Goal: Information Seeking & Learning: Learn about a topic

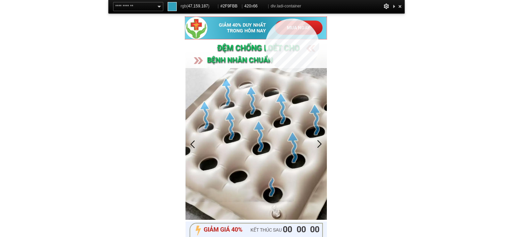
click at [265, 19] on div "GIẢM 40% DUY NHẤT TRONG HÔM NAY MUA NGAY" at bounding box center [255, 28] width 141 height 22
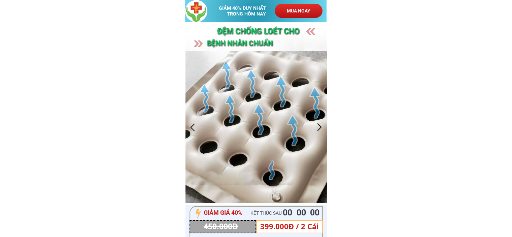
click at [233, 9] on h3 "GIẢM 40% DUY NHẤT TRONG HÔM NAY" at bounding box center [246, 10] width 54 height 11
copy h3 "GIẢM 40% DUY NHẤT TRONG HÔM NAY"
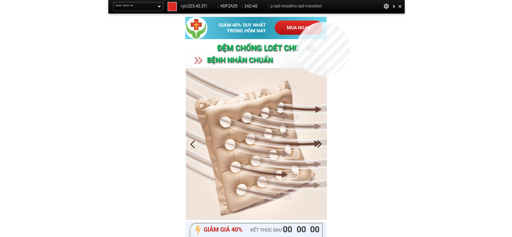
click at [296, 22] on p "MUA NGAY" at bounding box center [299, 28] width 48 height 14
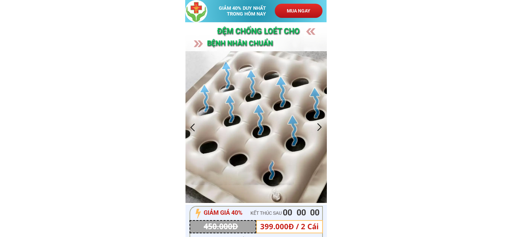
click at [244, 35] on h3 "ĐỆM CHỐNG Loét cho" at bounding box center [286, 31] width 138 height 12
copy h3 "ĐỆM CHỐNG Loét cho"
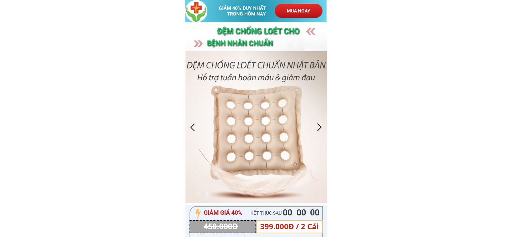
click at [259, 44] on h3 "bệnh nhân CHUẨN [GEOGRAPHIC_DATA]" at bounding box center [262, 49] width 110 height 23
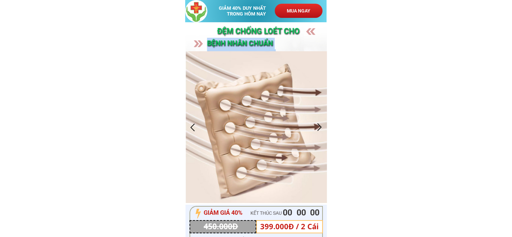
click at [259, 44] on h3 "bệnh nhân CHUẨN [GEOGRAPHIC_DATA]" at bounding box center [262, 49] width 110 height 23
copy h3 "bệnh nhân CHUẨN [GEOGRAPHIC_DATA]"
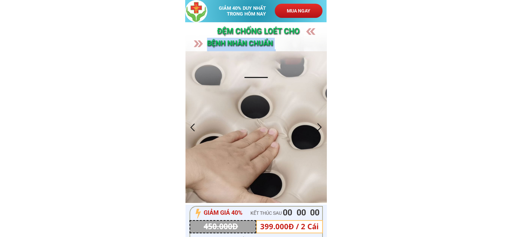
copy h3 "bệnh nhân CHUẨN [GEOGRAPHIC_DATA]"
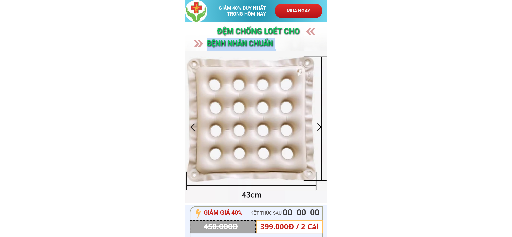
copy h3 "bệnh nhân CHUẨN [GEOGRAPHIC_DATA]"
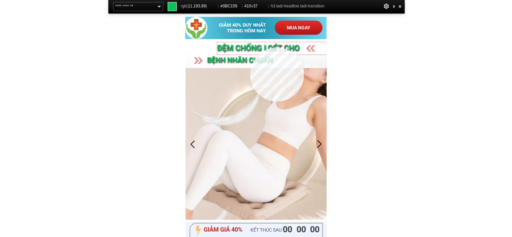
click at [250, 47] on h3 "ĐỆM CHỐNG Loét cho" at bounding box center [286, 48] width 138 height 12
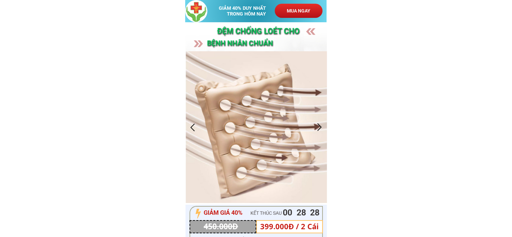
click at [321, 127] on div at bounding box center [319, 127] width 11 height 11
click at [188, 129] on div at bounding box center [192, 127] width 11 height 11
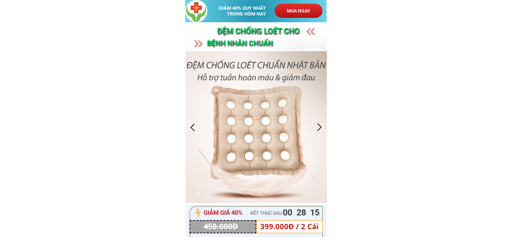
click at [318, 128] on div at bounding box center [319, 127] width 11 height 11
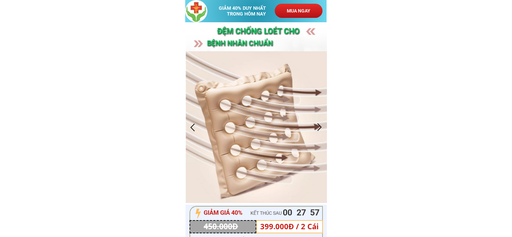
click at [319, 125] on div at bounding box center [319, 127] width 11 height 11
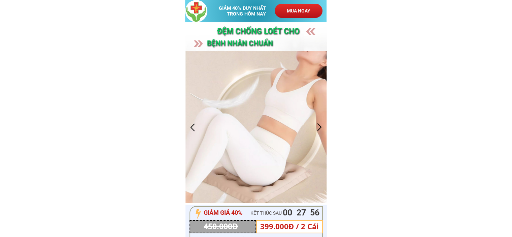
click at [319, 125] on div at bounding box center [319, 127] width 11 height 11
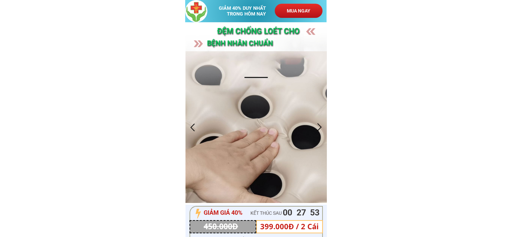
click at [321, 128] on div at bounding box center [319, 127] width 11 height 11
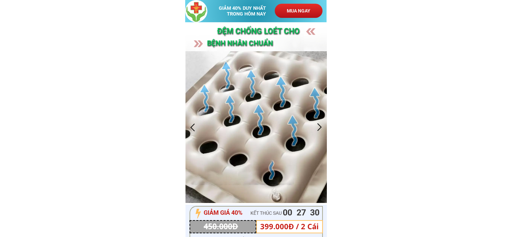
click at [319, 130] on div at bounding box center [319, 127] width 11 height 11
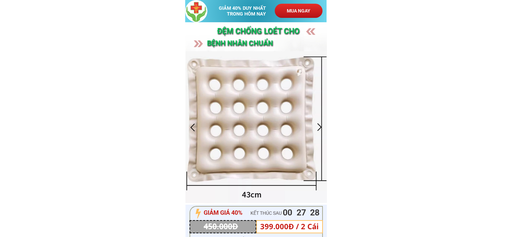
click at [195, 126] on div at bounding box center [192, 127] width 11 height 11
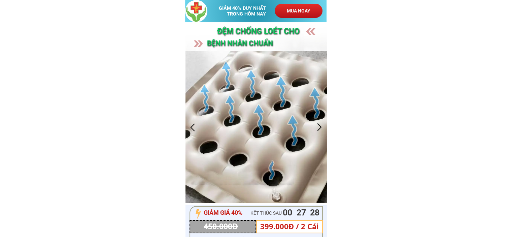
click at [195, 126] on div at bounding box center [192, 127] width 11 height 11
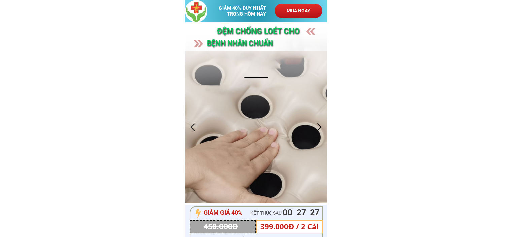
click at [324, 126] on div at bounding box center [319, 127] width 11 height 11
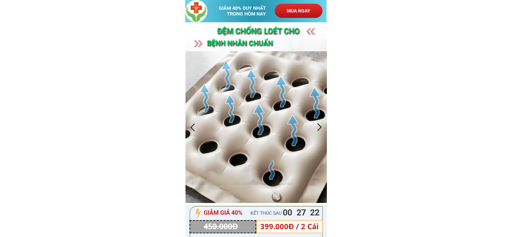
click at [318, 125] on div at bounding box center [319, 127] width 11 height 11
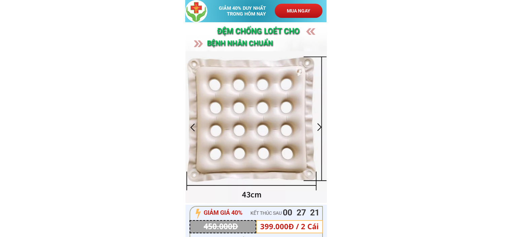
click at [318, 125] on div at bounding box center [319, 127] width 11 height 11
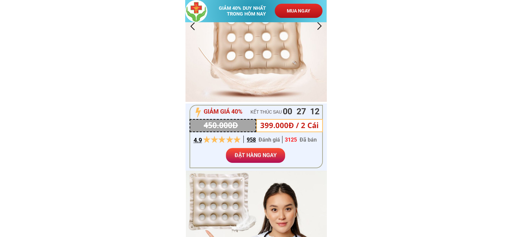
scroll to position [135, 0]
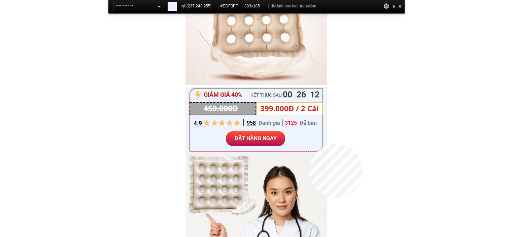
click at [309, 144] on div at bounding box center [256, 119] width 133 height 63
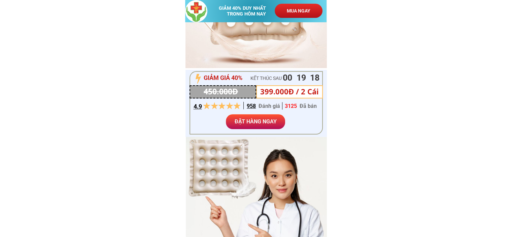
click at [225, 77] on h3 "GIẢM GIÁ 40%" at bounding box center [227, 78] width 46 height 10
copy div "GIẢM GIÁ 40%"
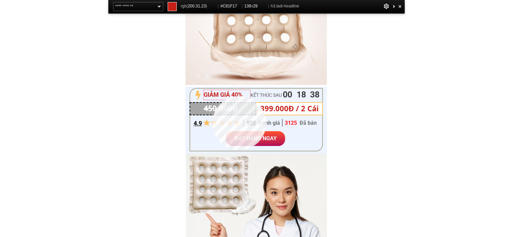
click at [212, 96] on h3 "GIẢM GIÁ 40%" at bounding box center [227, 95] width 46 height 10
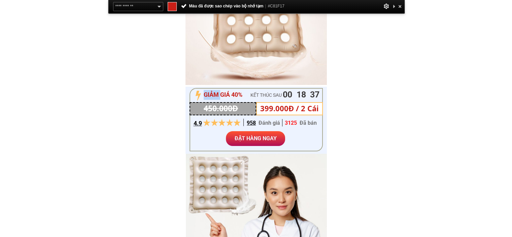
click at [212, 96] on h3 "GIẢM GIÁ 40%" at bounding box center [227, 95] width 46 height 10
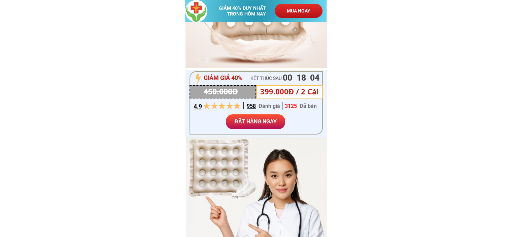
click at [251, 78] on h3 "KẾT THÚC SAU" at bounding box center [272, 77] width 45 height 7
copy div "KẾT THÚC SAU 00"
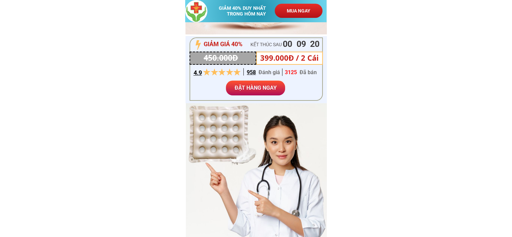
click at [254, 59] on div at bounding box center [223, 58] width 67 height 13
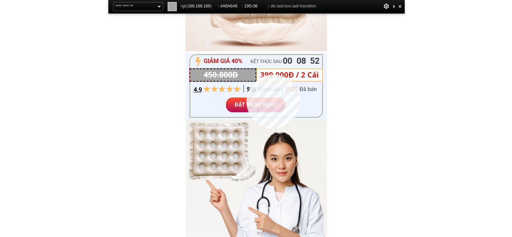
copy div
click at [246, 74] on div at bounding box center [223, 74] width 67 height 13
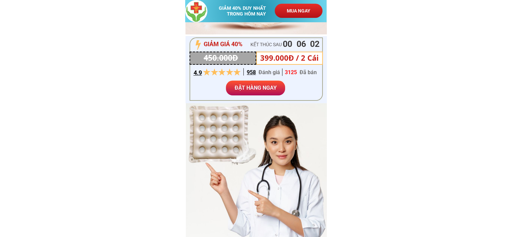
click at [218, 59] on h3 "450.000Đ" at bounding box center [224, 58] width 40 height 12
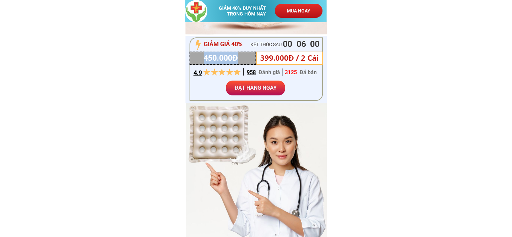
click at [218, 59] on h3 "450.000Đ" at bounding box center [224, 58] width 40 height 12
click at [274, 60] on h3 "399.000Đ / 2 Cái" at bounding box center [292, 58] width 65 height 12
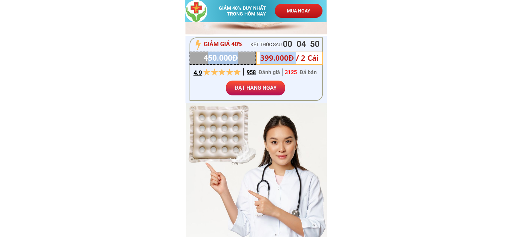
click at [274, 60] on h3 "399.000Đ / 2 Cái" at bounding box center [292, 58] width 65 height 12
copy h3 "399.000Đ / 2 Cái"
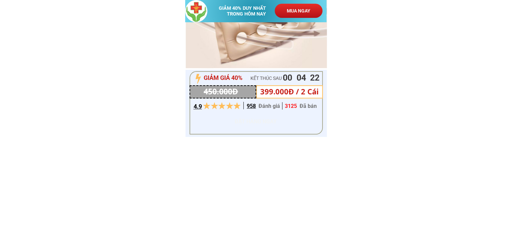
scroll to position [135, 0]
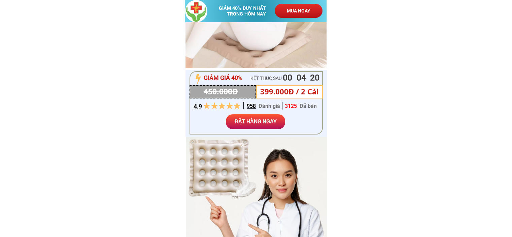
click at [277, 91] on h3 "399.000Đ / 2 Cái" at bounding box center [292, 91] width 65 height 12
copy h3 "399.000Đ / 2 Cái"
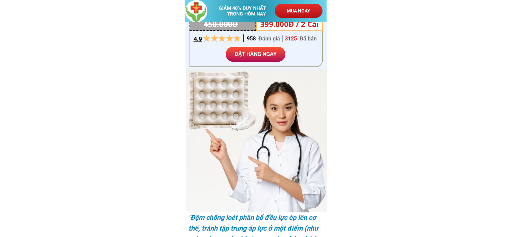
scroll to position [269, 0]
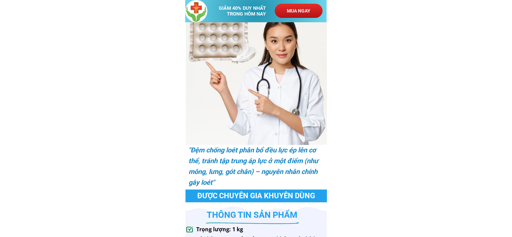
click at [199, 149] on h3 ""Đệm chống loét phân bổ đều lực ép lên cơ thể, tránh tập trung áp lực ở một điể…" at bounding box center [255, 165] width 134 height 43
click at [198, 149] on h3 ""Đệm chống loét phân bổ đều lực ép lên cơ thể, tránh tập trung áp lực ở một điể…" at bounding box center [255, 165] width 134 height 43
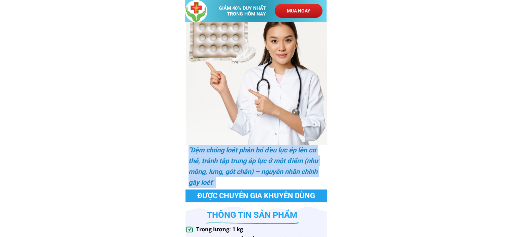
click at [198, 149] on h3 ""Đệm chống loét phân bổ đều lực ép lên cơ thể, tránh tập trung áp lực ở một điể…" at bounding box center [255, 165] width 134 height 43
copy h3 ""Đệm chống loét phân bổ đều lực ép lên cơ thể, tránh tập trung áp lực ở một điể…"
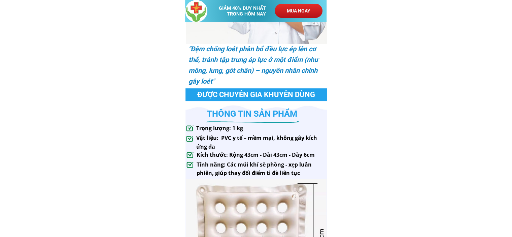
scroll to position [404, 0]
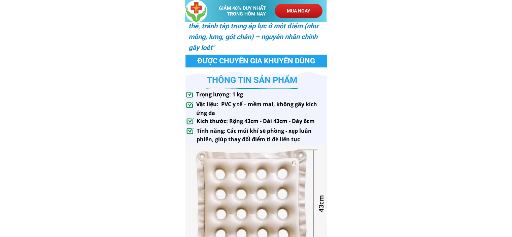
click at [263, 57] on h3 "Được chuyên gia khuyên dùng" at bounding box center [256, 61] width 126 height 9
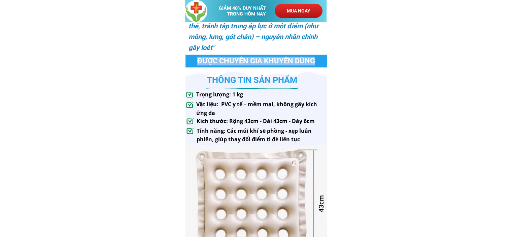
click at [263, 57] on h3 "Được chuyên gia khuyên dùng" at bounding box center [256, 61] width 126 height 9
copy h3 "Được chuyên gia khuyên dùng"
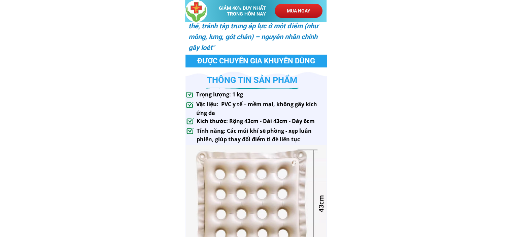
click at [284, 81] on div at bounding box center [252, 88] width 109 height 30
click at [276, 79] on div at bounding box center [252, 88] width 109 height 30
click at [222, 81] on div at bounding box center [252, 88] width 109 height 30
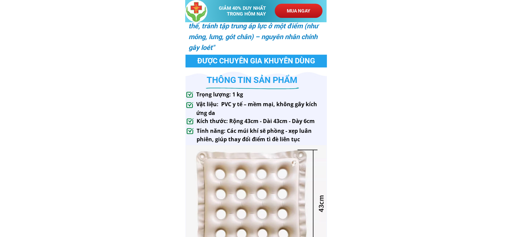
click at [224, 80] on div at bounding box center [252, 88] width 109 height 30
click at [264, 77] on div at bounding box center [252, 88] width 109 height 30
click at [268, 81] on div at bounding box center [252, 88] width 109 height 30
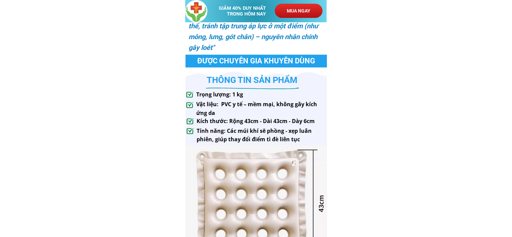
drag, startPoint x: 302, startPoint y: 80, endPoint x: 216, endPoint y: 83, distance: 85.2
click at [216, 83] on div at bounding box center [252, 88] width 109 height 30
click at [224, 78] on div at bounding box center [252, 88] width 109 height 30
click at [224, 79] on div at bounding box center [252, 88] width 109 height 30
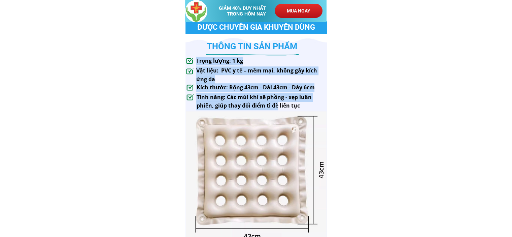
drag, startPoint x: 197, startPoint y: 59, endPoint x: 263, endPoint y: 125, distance: 93.3
click at [273, 115] on div ""Đệm chống loét phân bổ đều lực ép lên cơ thể, tránh tập trung áp lực ở một điể…" at bounding box center [255, 45] width 141 height 422
copy div "Trọng lượng: 1 kg Vật liệu: PVC y tế – mềm mại, không gây kích ứng da Kích thướ…"
click at [219, 62] on h3 "Trọng lượng: 1 kg" at bounding box center [222, 61] width 52 height 9
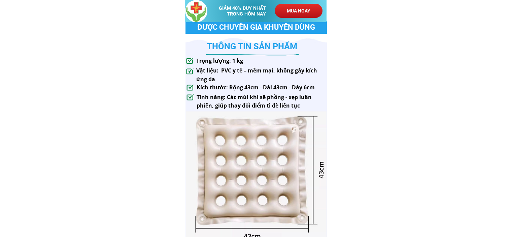
click at [221, 62] on h3 "Trọng lượng: 1 kg" at bounding box center [222, 61] width 52 height 9
copy div "Trọng lượng: 1 kg"
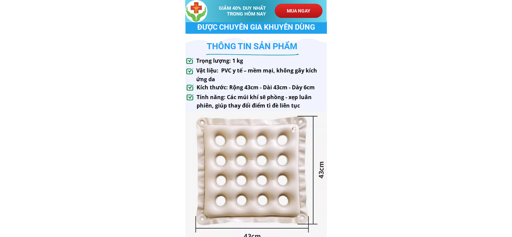
click at [248, 70] on h3 "Vật liệu: PVC y tế – mềm mại, không gây kích ứng da" at bounding box center [277, 74] width 163 height 17
drag, startPoint x: 221, startPoint y: 76, endPoint x: 215, endPoint y: 77, distance: 6.4
click at [220, 77] on h3 "Vật liệu: PVC y tế – mềm mại, không gây kích ứng da" at bounding box center [277, 74] width 163 height 17
click at [215, 79] on h3 "Vật liệu: PVC y tế – mềm mại, không gây kích ứng da" at bounding box center [277, 74] width 163 height 17
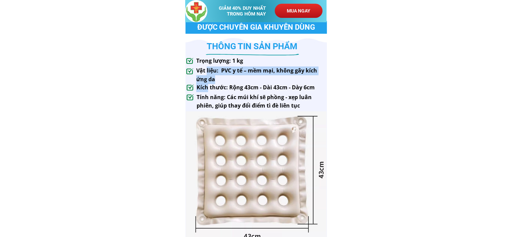
drag, startPoint x: 215, startPoint y: 79, endPoint x: 206, endPoint y: 73, distance: 10.9
click at [206, 73] on h3 "Vật liệu: PVC y tế – mềm mại, không gây kích ứng da" at bounding box center [277, 74] width 163 height 17
drag, startPoint x: 203, startPoint y: 71, endPoint x: 199, endPoint y: 70, distance: 3.6
click at [200, 70] on h3 "Vật liệu: PVC y tế – mềm mại, không gây kích ứng da" at bounding box center [277, 74] width 163 height 17
click at [198, 69] on h3 "Vật liệu: PVC y tế – mềm mại, không gây kích ứng da" at bounding box center [277, 74] width 163 height 17
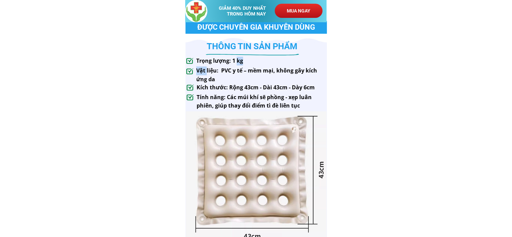
click at [198, 69] on h3 "Vật liệu: PVC y tế – mềm mại, không gây kích ứng da" at bounding box center [277, 74] width 163 height 17
click at [211, 76] on h3 "Vật liệu: PVC y tế – mềm mại, không gây kích ứng da" at bounding box center [277, 74] width 163 height 17
click at [215, 78] on h3 "Vật liệu: PVC y tế – mềm mại, không gây kích ứng da" at bounding box center [277, 74] width 163 height 17
drag, startPoint x: 215, startPoint y: 78, endPoint x: 201, endPoint y: 71, distance: 16.0
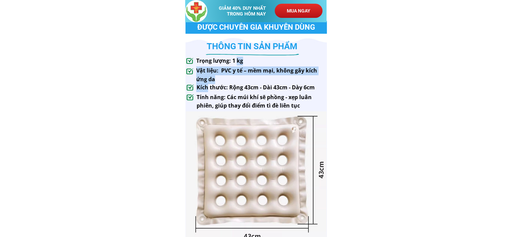
click at [201, 71] on h3 "Vật liệu: PVC y tế – mềm mại, không gây kích ứng da" at bounding box center [277, 74] width 163 height 17
click at [203, 71] on h3 "Vật liệu: PVC y tế – mềm mại, không gây kích ứng da" at bounding box center [277, 74] width 163 height 17
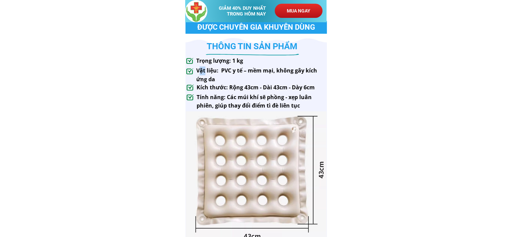
drag, startPoint x: 198, startPoint y: 69, endPoint x: 205, endPoint y: 73, distance: 8.3
click at [205, 73] on h3 "Vật liệu: PVC y tế – mềm mại, không gây kích ứng da" at bounding box center [277, 74] width 163 height 17
drag, startPoint x: 217, startPoint y: 80, endPoint x: 197, endPoint y: 73, distance: 21.5
click at [197, 73] on h3 "Vật liệu: PVC y tế – mềm mại, không gây kích ứng da" at bounding box center [277, 74] width 163 height 17
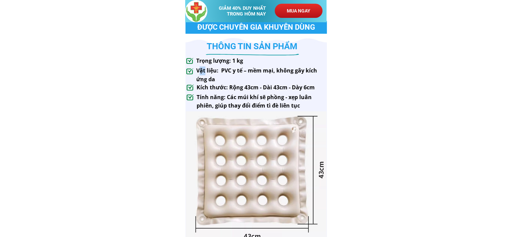
copy h3 "Vật liệu: PVC y tế – mềm mại, không gây kích ứng da"
click at [243, 86] on h3 "Kích thước: Rộng 43cm - Dài 43cm - Dày 6cm" at bounding box center [261, 87] width 130 height 9
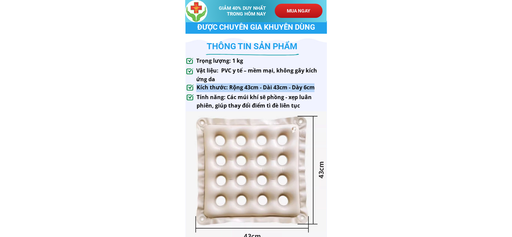
copy h3 "Kích thước: Rộng 43cm - Dài 43cm - Dày 6cm"
click at [234, 100] on h3 "Tính năng: Các múi khí sẽ phồng - xẹp luân phiên, giúp thay đổi điểm tì đè liên…" at bounding box center [261, 101] width 130 height 17
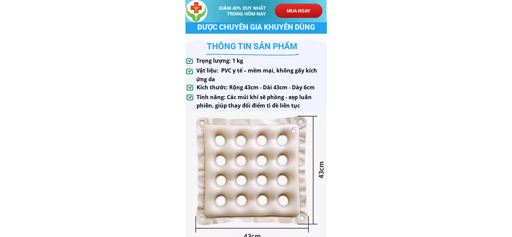
click at [233, 100] on h3 "Tính năng: Các múi khí sẽ phồng - xẹp luân phiên, giúp thay đổi điểm tì đè liên…" at bounding box center [261, 101] width 130 height 17
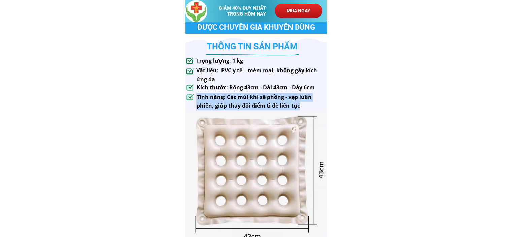
copy div "Tính năng: Các múi khí sẽ phồng - xẹp luân phiên, giúp thay đổi điểm tì đè liên…"
click at [271, 106] on h3 "Tính năng: Các múi khí sẽ phồng - xẹp luân phiên, giúp thay đổi điểm tì đè liên…" at bounding box center [261, 101] width 130 height 17
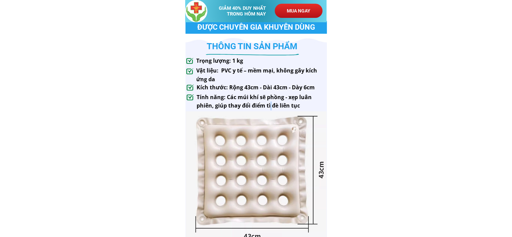
click at [271, 106] on h3 "Tính năng: Các múi khí sẽ phồng - xẹp luân phiên, giúp thay đổi điểm tì đè liên…" at bounding box center [261, 101] width 130 height 17
click at [312, 104] on h3 "Tính năng: Các múi khí sẽ phồng - xẹp luân phiên, giúp thay đổi điểm tì đè liên…" at bounding box center [261, 101] width 130 height 17
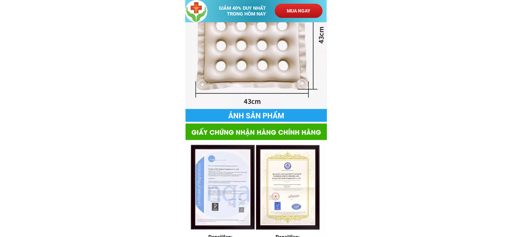
scroll to position [640, 0]
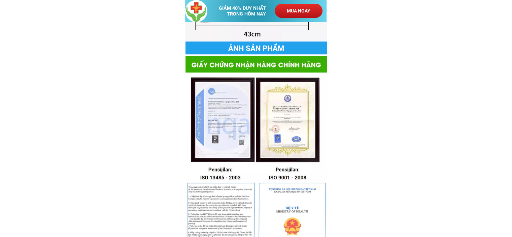
click at [260, 45] on h3 "ẢNH SẢN PHẨM" at bounding box center [256, 48] width 81 height 9
copy h3 "ẢNH SẢN PHẨM"
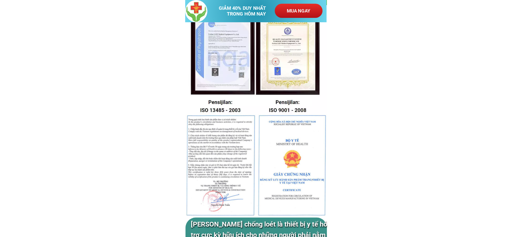
scroll to position [606, 0]
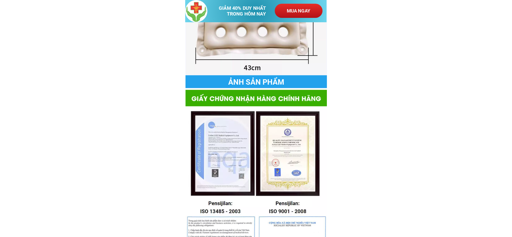
click at [283, 99] on div at bounding box center [255, 98] width 141 height 16
click at [271, 98] on div at bounding box center [255, 98] width 141 height 16
click at [270, 98] on div at bounding box center [255, 98] width 141 height 16
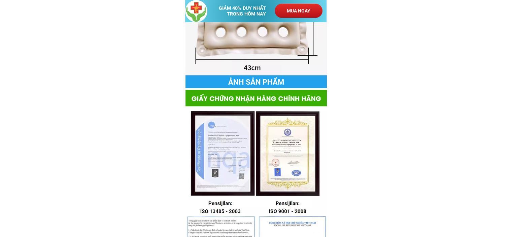
click at [270, 98] on div at bounding box center [255, 98] width 141 height 16
click at [279, 101] on div at bounding box center [255, 98] width 141 height 16
click at [279, 98] on div at bounding box center [255, 98] width 141 height 16
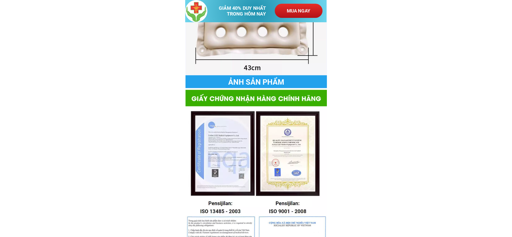
drag, startPoint x: 318, startPoint y: 97, endPoint x: 275, endPoint y: 98, distance: 43.1
click at [275, 98] on div at bounding box center [255, 98] width 141 height 16
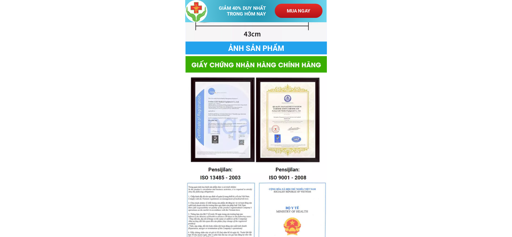
scroll to position [673, 0]
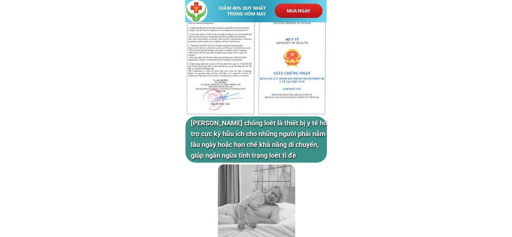
scroll to position [842, 0]
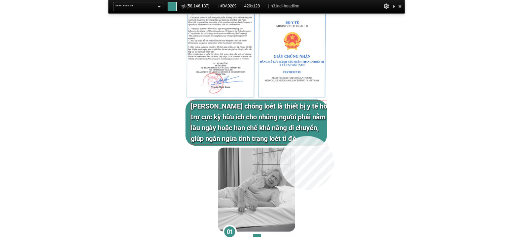
click at [280, 136] on h3 "[PERSON_NAME] chống loét là thiết bị y tế hỗ trợ cực kỳ hữu ích cho những người…" at bounding box center [261, 122] width 141 height 43
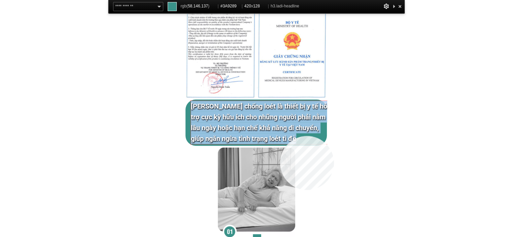
click at [280, 136] on h3 "[PERSON_NAME] chống loét là thiết bị y tế hỗ trợ cực kỳ hữu ích cho những người…" at bounding box center [261, 122] width 141 height 43
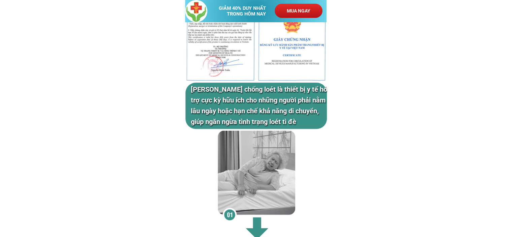
click at [278, 98] on h3 "[PERSON_NAME] chống loét là thiết bị y tế hỗ trợ cực kỳ hữu ích cho những người…" at bounding box center [261, 105] width 141 height 43
click at [234, 93] on h3 "[PERSON_NAME] chống loét là thiết bị y tế hỗ trợ cực kỳ hữu ích cho những người…" at bounding box center [261, 105] width 141 height 43
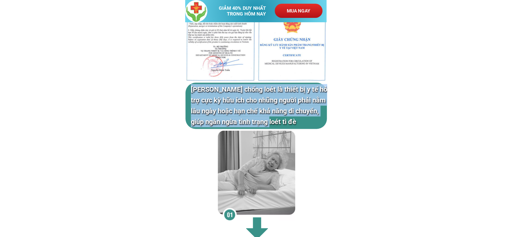
drag, startPoint x: 191, startPoint y: 89, endPoint x: 267, endPoint y: 123, distance: 84.1
click at [267, 123] on h3 "[PERSON_NAME] chống loét là thiết bị y tế hỗ trợ cực kỳ hữu ích cho những người…" at bounding box center [261, 105] width 141 height 43
copy h3 "[PERSON_NAME] chống loét là thiết bị y tế hỗ trợ cực kỳ hữu ích cho những người…"
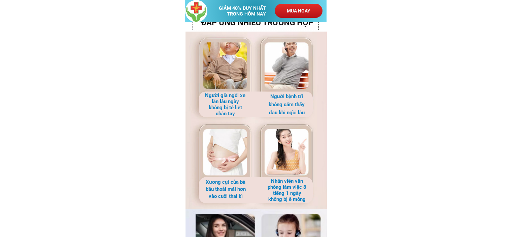
scroll to position [942, 0]
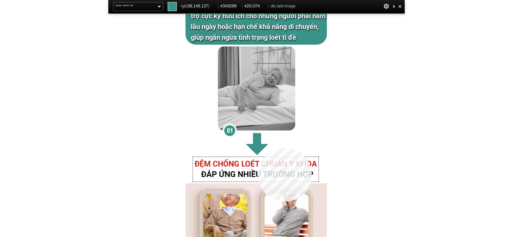
click at [258, 147] on div at bounding box center [257, 123] width 141 height 126
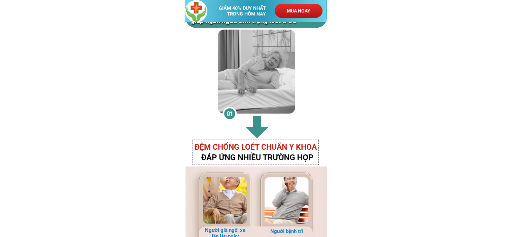
scroll to position [976, 0]
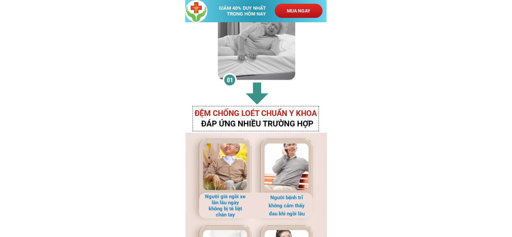
click at [287, 111] on h3 "ĐỆM CHỐNG LOÉT CHUẨN Y KHOA" at bounding box center [259, 113] width 129 height 12
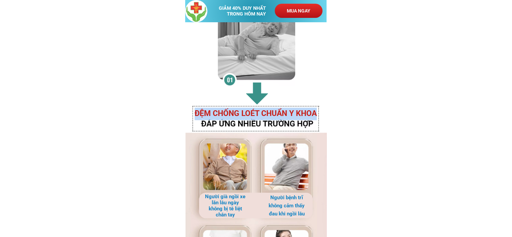
click at [287, 111] on h3 "ĐỆM CHỐNG LOÉT CHUẨN Y KHOA" at bounding box center [259, 113] width 129 height 12
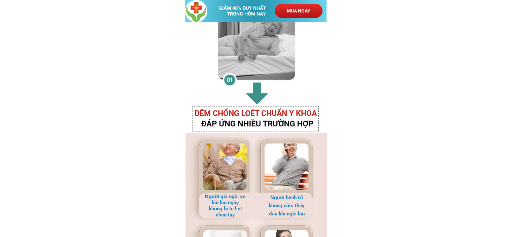
click at [308, 122] on div at bounding box center [257, 73] width 141 height 126
drag, startPoint x: 310, startPoint y: 124, endPoint x: 298, endPoint y: 121, distance: 12.7
click at [298, 121] on div at bounding box center [257, 73] width 141 height 126
drag, startPoint x: 314, startPoint y: 125, endPoint x: 285, endPoint y: 121, distance: 29.5
click at [285, 121] on div at bounding box center [257, 73] width 141 height 126
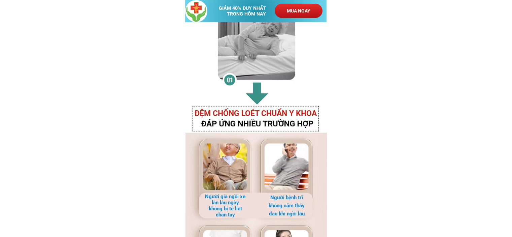
scroll to position [1010, 0]
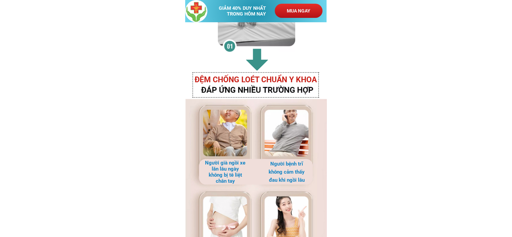
click at [272, 89] on div at bounding box center [257, 39] width 141 height 126
click at [281, 79] on h3 "ĐỆM CHỐNG LOÉT CHUẨN Y KHOA" at bounding box center [259, 80] width 129 height 12
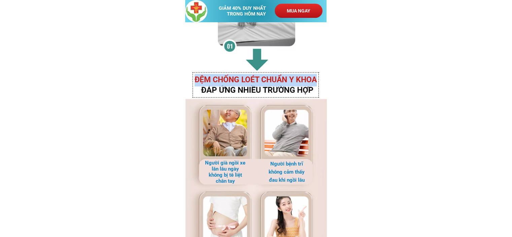
copy h3 "ĐỆM CHỐNG LOÉT CHUẨN Y KHOA"
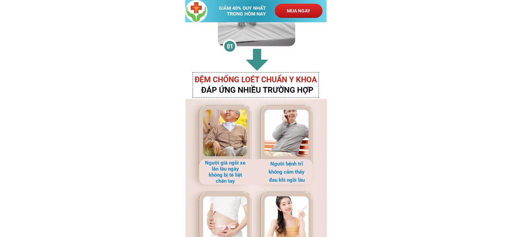
click at [239, 81] on h3 "ĐỆM CHỐNG LOÉT CHUẨN Y KHOA" at bounding box center [259, 80] width 129 height 12
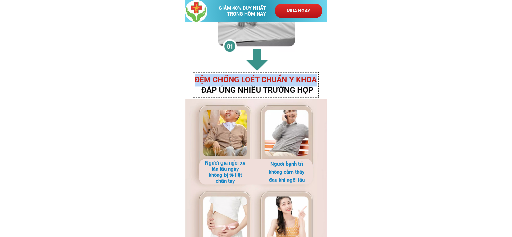
copy h3 "ĐỆM CHỐNG LOÉT CHUẨN Y KHOA"
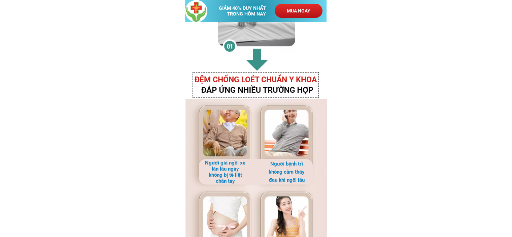
click at [225, 163] on h3 "Người già ngồi xe lăn lâu ngày không bị tê liệt chân tay" at bounding box center [225, 172] width 41 height 24
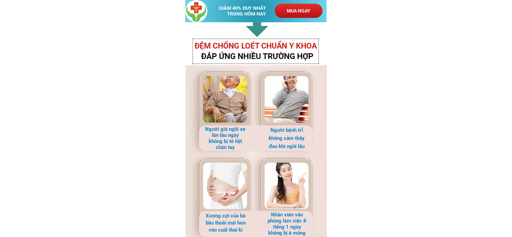
scroll to position [1111, 0]
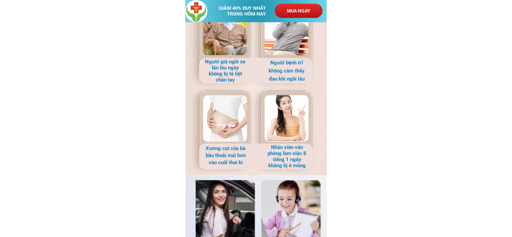
click at [228, 66] on h3 "Người già ngồi xe lăn lâu ngày không bị tê liệt chân tay" at bounding box center [225, 71] width 41 height 24
copy h3 "Người già ngồi xe lăn lâu ngày không bị tê liệt chân tay"
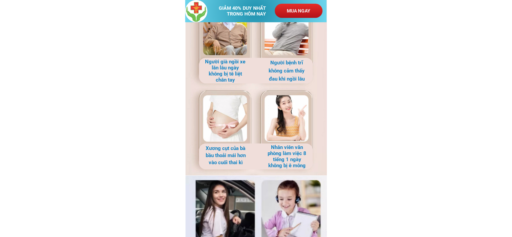
click at [291, 67] on h3 "Người bệnh trĩ không cảm thấy đau khi ngồi lâu" at bounding box center [286, 71] width 41 height 24
click at [285, 70] on h3 "Người bệnh trĩ không cảm thấy đau khi ngồi lâu" at bounding box center [286, 71] width 41 height 24
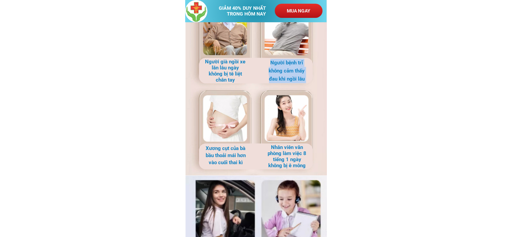
click at [285, 70] on h3 "Người bệnh trĩ không cảm thấy đau khi ngồi lâu" at bounding box center [286, 71] width 41 height 24
click at [217, 153] on h3 "Xương cụt của bà bầu thoải mái hơn vào cuối thai kì" at bounding box center [225, 155] width 41 height 21
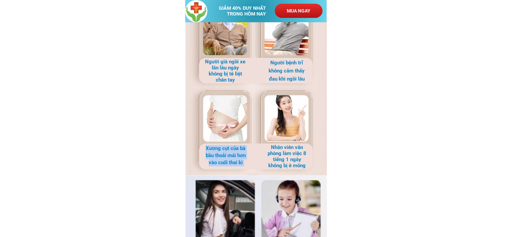
click at [217, 153] on h3 "Xương cụt của bà bầu thoải mái hơn vào cuối thai kì" at bounding box center [225, 155] width 41 height 21
copy h3 "Xương cụt của bà bầu thoải mái hơn vào cuối thai kì"
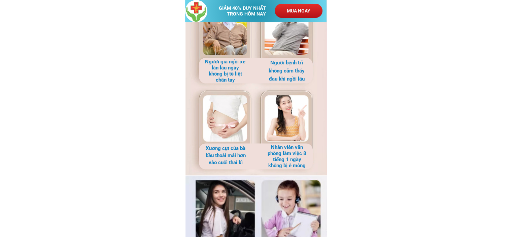
drag, startPoint x: 271, startPoint y: 146, endPoint x: 306, endPoint y: 166, distance: 39.8
click at [306, 166] on h3 "Nhân viên văn phòng làm việc 8 tiếng 1 ngày không bị ê mông" at bounding box center [286, 156] width 41 height 24
copy h3 "Nhân viên văn phòng làm việc 8 tiếng 1 ngày không bị ê mông"
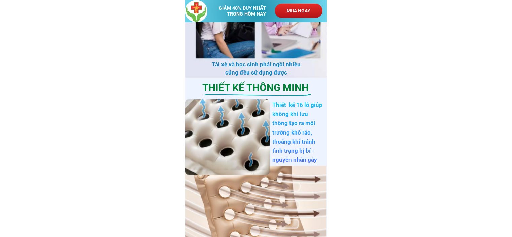
scroll to position [1245, 0]
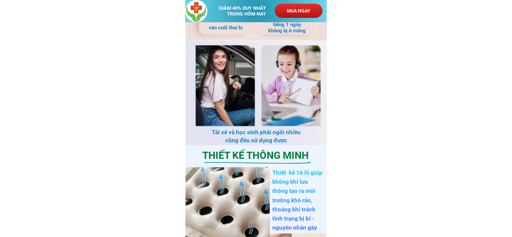
click at [259, 136] on h3 "Tài xế và học sinh phải ngồi nhiều cũng đều sử dụng được" at bounding box center [255, 136] width 97 height 16
click at [256, 132] on h3 "Tài xế và học sinh phải ngồi nhiều cũng đều sử dụng được" at bounding box center [255, 136] width 97 height 16
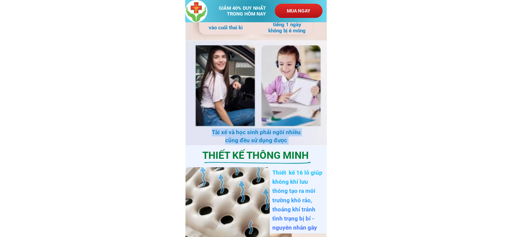
click at [256, 132] on h3 "Tài xế và học sinh phải ngồi nhiều cũng đều sử dụng được" at bounding box center [255, 136] width 97 height 16
copy h3 "Tài xế và học sinh phải ngồi nhiều cũng đều sử dụng được"
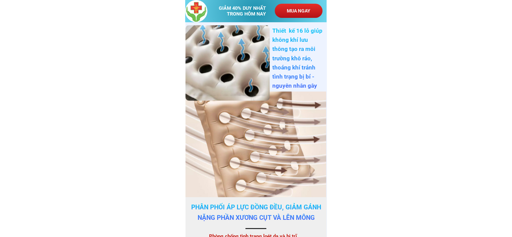
scroll to position [1353, 0]
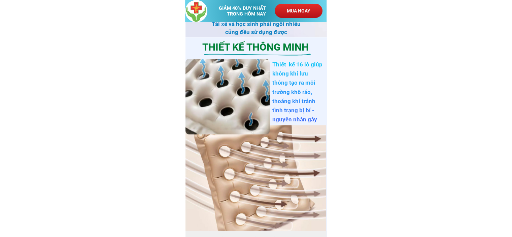
click at [288, 65] on h3 "Thiết kế 16 lỗ giúp không khí lưu thông tạo ra môi trường khô ráo, thoáng khí t…" at bounding box center [298, 96] width 52 height 73
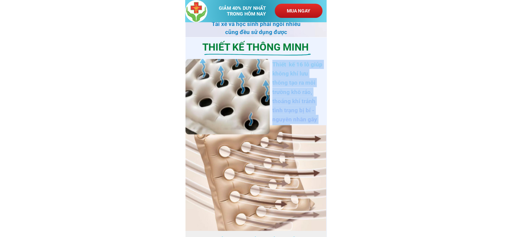
click at [288, 65] on h3 "Thiết kế 16 lỗ giúp không khí lưu thông tạo ra môi trường khô ráo, thoáng khí t…" at bounding box center [298, 96] width 52 height 73
copy h3 "Thiết kế 16 lỗ giúp không khí lưu thông tạo ra môi trường khô ráo, thoáng khí t…"
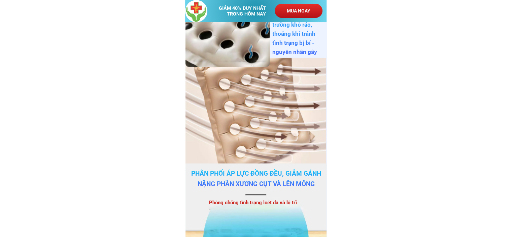
scroll to position [1488, 0]
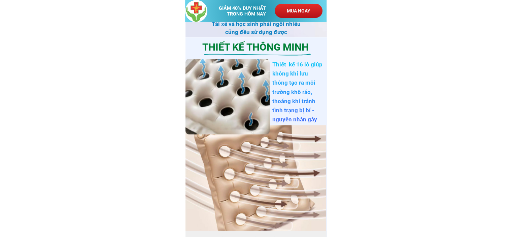
scroll to position [1454, 0]
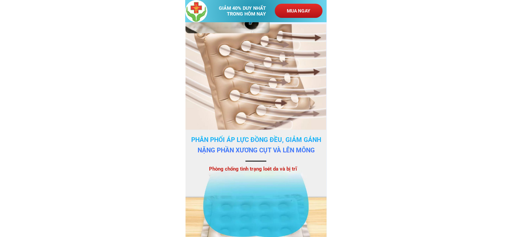
click at [255, 139] on h3 "Phân phối áp lực đồng đều, giảm gánh nặng phần xương cụt và lên mông" at bounding box center [256, 145] width 134 height 21
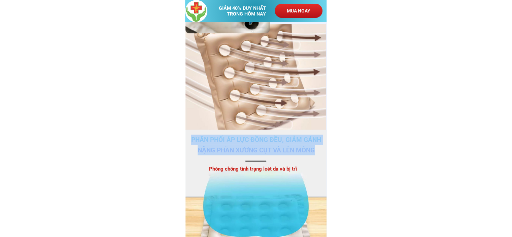
click at [255, 139] on h3 "Phân phối áp lực đồng đều, giảm gánh nặng phần xương cụt và lên mông" at bounding box center [256, 145] width 134 height 21
copy h3 "Phân phối áp lực đồng đều, giảm gánh nặng phần xương cụt và lên mông"
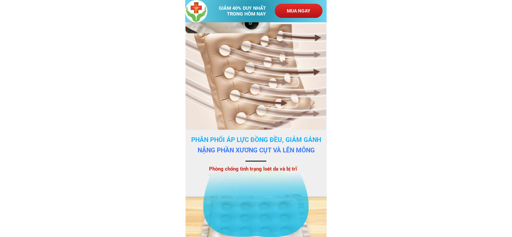
click at [235, 138] on h3 "Phân phối áp lực đồng đều, giảm gánh nặng phần xương cụt và lên mông" at bounding box center [256, 145] width 134 height 21
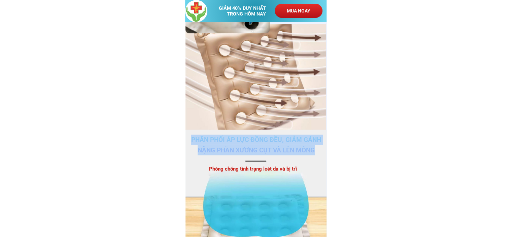
click at [235, 138] on h3 "Phân phối áp lực đồng đều, giảm gánh nặng phần xương cụt và lên mông" at bounding box center [256, 145] width 134 height 21
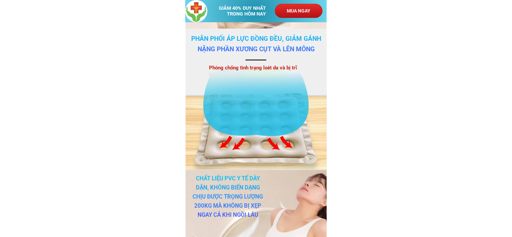
scroll to position [1488, 0]
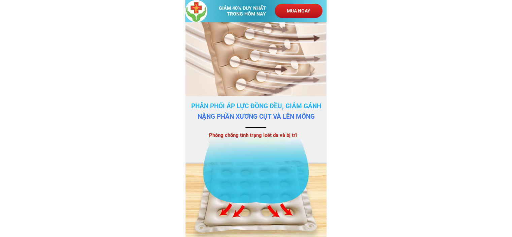
click at [271, 136] on h3 "Phòng chống tình trạng loét da và bị trĩ" at bounding box center [256, 135] width 94 height 8
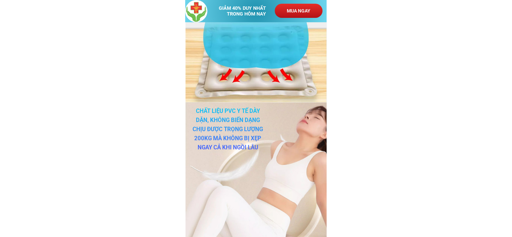
scroll to position [1656, 0]
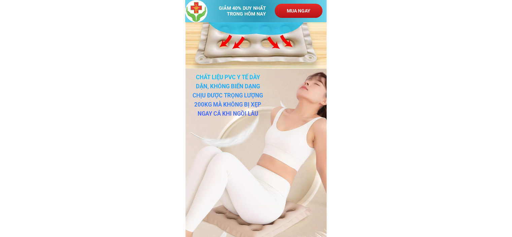
click at [387, 90] on body "GIẢM 40% DUY NHẤT TRONG HÔM NAY MUA NGAY ĐỆM CHỐNG Loét cho bệnh nhân CHUẨN NHẬ…" at bounding box center [256, 233] width 512 height 3778
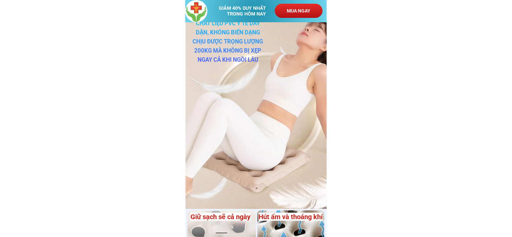
scroll to position [1676, 0]
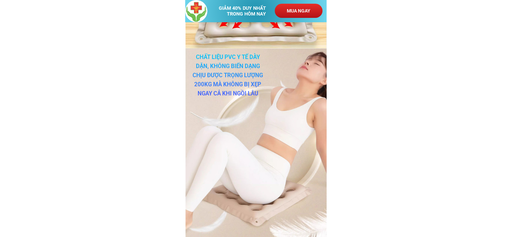
click at [234, 63] on h3 "chất liệu PVC y tế dày dặn, không biến dạng CHịu được trọng lượng 200kg mà khôn…" at bounding box center [227, 75] width 73 height 45
click at [242, 79] on h3 "chất liệu PVC y tế dày dặn, không biến dạng CHịu được trọng lượng 200kg mà khôn…" at bounding box center [227, 75] width 73 height 45
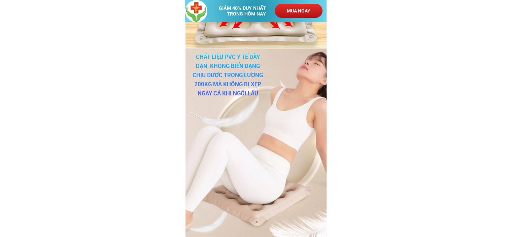
click at [242, 79] on h3 "chất liệu PVC y tế dày dặn, không biến dạng CHịu được trọng lượng 200kg mà khôn…" at bounding box center [227, 75] width 73 height 45
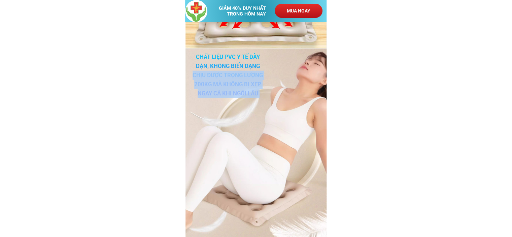
click at [242, 79] on h3 "chất liệu PVC y tế dày dặn, không biến dạng CHịu được trọng lượng 200kg mà khôn…" at bounding box center [227, 75] width 73 height 45
click at [245, 82] on h3 "chất liệu PVC y tế dày dặn, không biến dạng CHịu được trọng lượng 200kg mà khôn…" at bounding box center [227, 75] width 73 height 45
drag, startPoint x: 196, startPoint y: 56, endPoint x: 258, endPoint y: 94, distance: 72.5
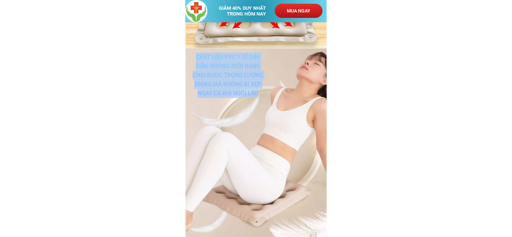
click at [258, 94] on h3 "chất liệu PVC y tế dày dặn, không biến dạng CHịu được trọng lượng 200kg mà khôn…" at bounding box center [227, 75] width 73 height 45
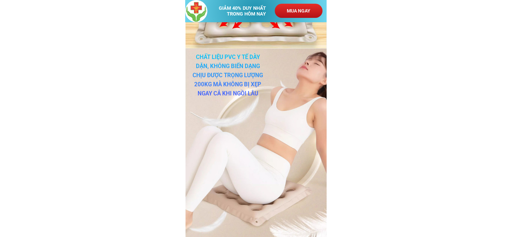
click at [258, 94] on h3 "chất liệu PVC y tế dày dặn, không biến dạng CHịu được trọng lượng 200kg mà khôn…" at bounding box center [227, 75] width 73 height 45
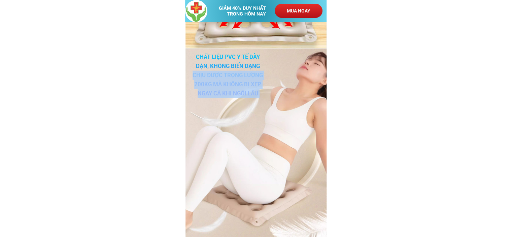
click at [258, 94] on h3 "chất liệu PVC y tế dày dặn, không biến dạng CHịu được trọng lượng 200kg mà khôn…" at bounding box center [227, 75] width 73 height 45
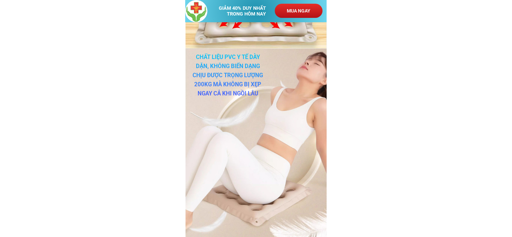
click at [198, 57] on h3 "chất liệu PVC y tế dày dặn, không biến dạng CHịu được trọng lượng 200kg mà khôn…" at bounding box center [227, 75] width 73 height 45
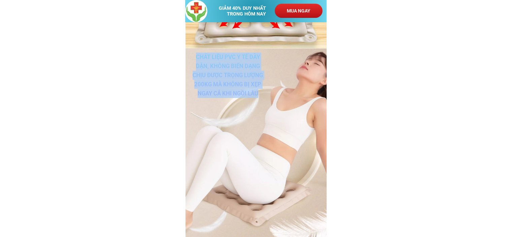
drag, startPoint x: 196, startPoint y: 56, endPoint x: 260, endPoint y: 98, distance: 75.9
click at [260, 98] on h3 "chất liệu PVC y tế dày dặn, không biến dạng CHịu được trọng lượng 200kg mà khôn…" at bounding box center [227, 75] width 73 height 45
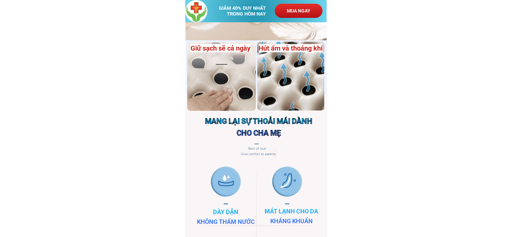
scroll to position [1912, 0]
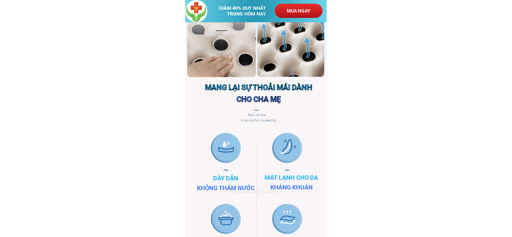
click at [261, 87] on h3 "Mang lại sự thoải mái dành cho cha mẹ" at bounding box center [259, 93] width 118 height 24
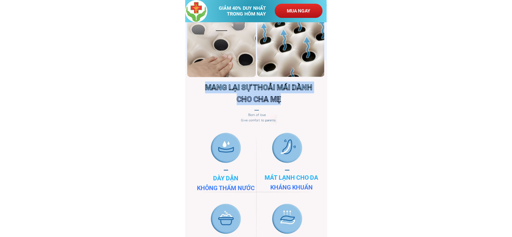
click at [261, 87] on h3 "Mang lại sự thoải mái dành cho cha mẹ" at bounding box center [259, 93] width 118 height 24
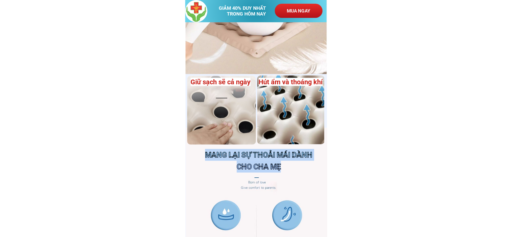
scroll to position [1878, 0]
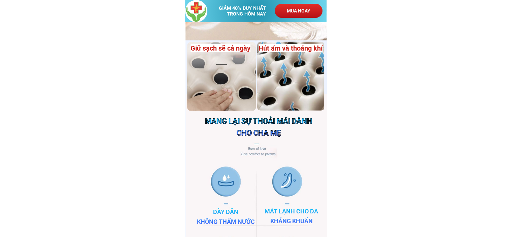
click at [375, 79] on body "GIẢM 40% DUY NHẤT TRONG HÔM NAY MUA NGAY ĐỆM CHỐNG Loét cho bệnh nhân CHUẨN NHẬ…" at bounding box center [256, 11] width 512 height 3778
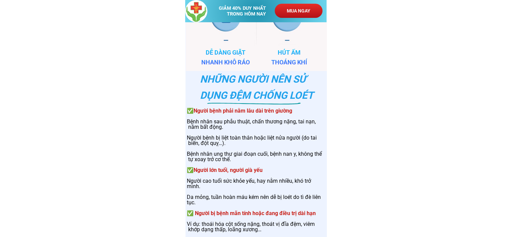
scroll to position [2148, 0]
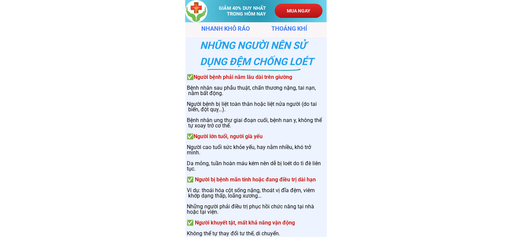
click at [241, 41] on h3 "Những người nên sử dụng đệm chống loét" at bounding box center [264, 53] width 128 height 32
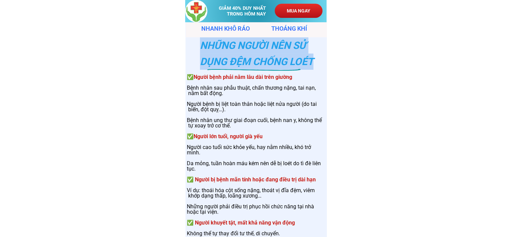
click at [241, 41] on h3 "Những người nên sử dụng đệm chống loét" at bounding box center [264, 53] width 128 height 32
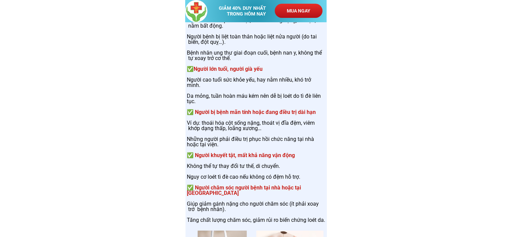
scroll to position [2181, 0]
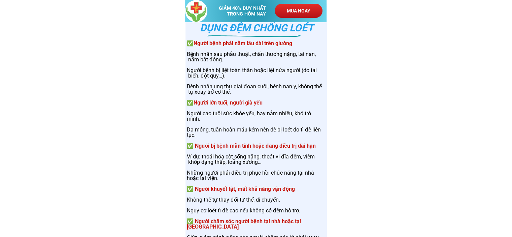
click at [249, 44] on span "Người bệnh phải nằm lâu dài trên giường" at bounding box center [243, 43] width 99 height 6
click at [271, 79] on h3 "✅ Người bệnh phải nằm lâu dài trên giường Bệnh nhân sau phẫu thuật, chấn thương…" at bounding box center [256, 148] width 138 height 215
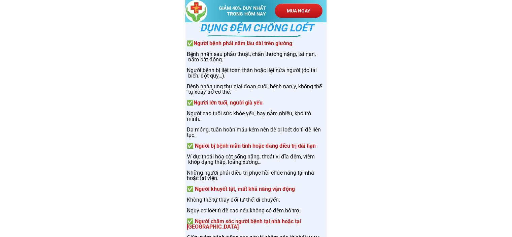
click at [188, 56] on h3 "✅ Người bệnh phải nằm lâu dài trên giường Bệnh nhân sau phẫu thuật, chấn thương…" at bounding box center [256, 148] width 138 height 215
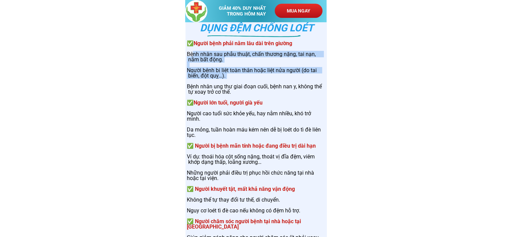
drag, startPoint x: 190, startPoint y: 54, endPoint x: 232, endPoint y: 78, distance: 48.9
click at [232, 78] on h3 "✅ Người bệnh phải nằm lâu dài trên giường Bệnh nhân sau phẫu thuật, chấn thương…" at bounding box center [256, 148] width 138 height 215
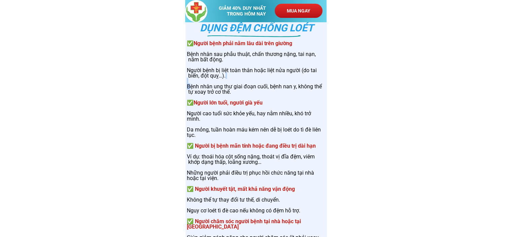
click at [232, 78] on h3 "✅ Người bệnh phải nằm lâu dài trên giường Bệnh nhân sau phẫu thuật, chấn thương…" at bounding box center [256, 148] width 138 height 215
click at [229, 75] on h3 "✅ Người bệnh phải nằm lâu dài trên giường Bệnh nhân sau phẫu thuật, chấn thương…" at bounding box center [256, 148] width 138 height 215
click at [228, 75] on h3 "✅ Người bệnh phải nằm lâu dài trên giường Bệnh nhân sau phẫu thuật, chấn thương…" at bounding box center [256, 148] width 138 height 215
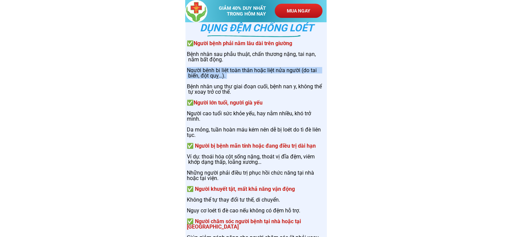
click at [228, 75] on h3 "✅ Người bệnh phải nằm lâu dài trên giường Bệnh nhân sau phẫu thuật, chấn thương…" at bounding box center [256, 148] width 138 height 215
click at [226, 74] on h3 "✅ Người bệnh phải nằm lâu dài trên giường Bệnh nhân sau phẫu thuật, chấn thương…" at bounding box center [256, 148] width 138 height 215
click at [225, 71] on h3 "✅ Người bệnh phải nằm lâu dài trên giường Bệnh nhân sau phẫu thuật, chấn thương…" at bounding box center [256, 148] width 138 height 215
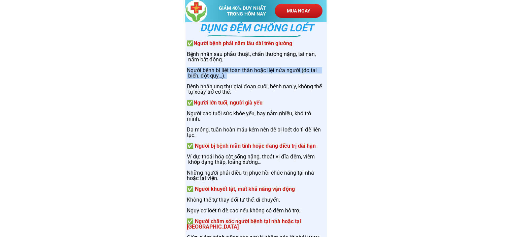
drag, startPoint x: 189, startPoint y: 52, endPoint x: 228, endPoint y: 75, distance: 45.1
click at [228, 75] on h3 "✅ Người bệnh phải nằm lâu dài trên giường Bệnh nhân sau phẫu thuật, chấn thương…" at bounding box center [256, 148] width 138 height 215
click at [259, 81] on h3 "✅ Người bệnh phải nằm lâu dài trên giường Bệnh nhân sau phẫu thuật, chấn thương…" at bounding box center [256, 148] width 138 height 215
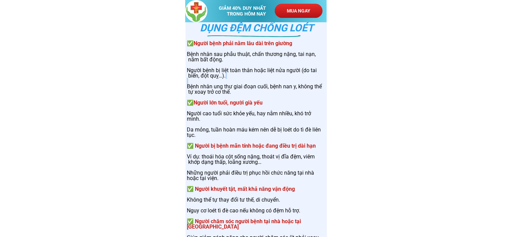
click at [259, 81] on h3 "✅ Người bệnh phải nằm lâu dài trên giường Bệnh nhân sau phẫu thuật, chấn thương…" at bounding box center [256, 148] width 138 height 215
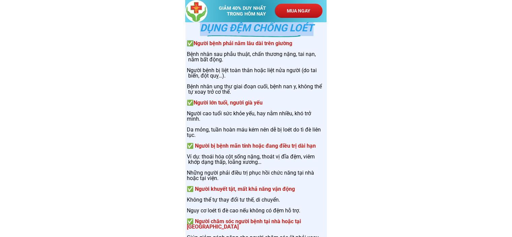
scroll to position [2290, 0]
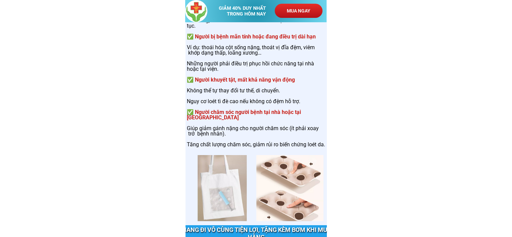
drag, startPoint x: 187, startPoint y: 41, endPoint x: 258, endPoint y: 148, distance: 127.5
click at [258, 147] on h3 "✅ Người bệnh phải nằm lâu dài trên giường Bệnh nhân sau phẫu thuật, chấn thương…" at bounding box center [256, 39] width 138 height 215
drag, startPoint x: 387, startPoint y: 68, endPoint x: 380, endPoint y: 72, distance: 7.6
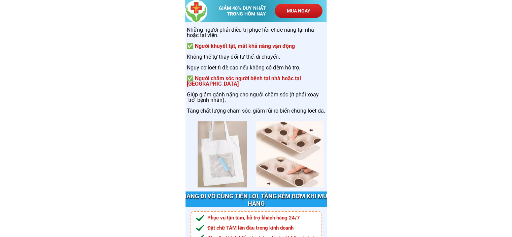
scroll to position [2358, 0]
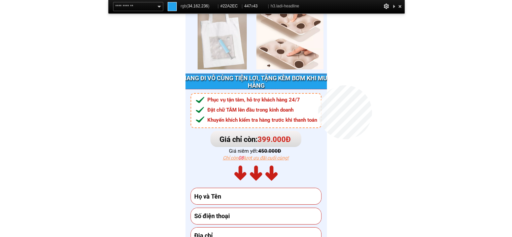
click at [318, 85] on h3 "mang đi vô cùng tiện lợi, tặng kèm bơm khi mua hàng" at bounding box center [256, 81] width 150 height 14
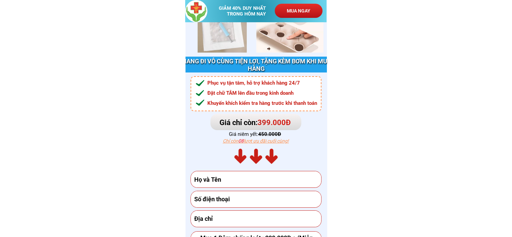
click at [273, 64] on h3 "mang đi vô cùng tiện lợi, tặng kèm bơm khi mua hàng" at bounding box center [256, 65] width 150 height 14
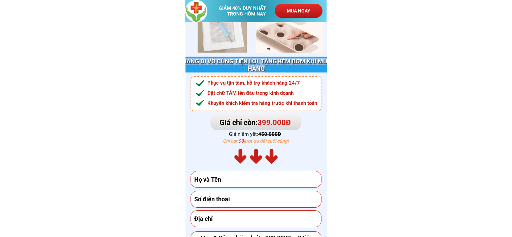
click at [272, 64] on h3 "mang đi vô cùng tiện lợi, tặng kèm bơm khi mua hàng" at bounding box center [256, 65] width 150 height 14
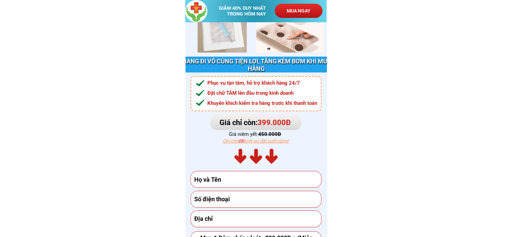
click at [257, 82] on h3 "Phục vụ tận tâm, hỗ trợ khách hàng 24/7 Đặt chữ TÂM lên đầu trong kinh doanh Kh…" at bounding box center [266, 93] width 118 height 30
click at [263, 94] on h3 "Phục vụ tận tâm, hỗ trợ khách hàng 24/7 Đặt chữ TÂM lên đầu trong kinh doanh Kh…" at bounding box center [266, 93] width 118 height 30
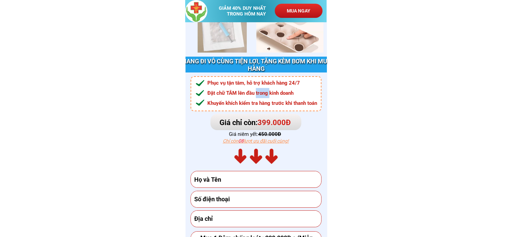
click at [263, 94] on h3 "Phục vụ tận tâm, hỗ trợ khách hàng 24/7 Đặt chữ TÂM lên đầu trong kinh doanh Kh…" at bounding box center [266, 93] width 118 height 30
click at [272, 106] on h3 "Phục vụ tận tâm, hỗ trợ khách hàng 24/7 Đặt chữ TÂM lên đầu trong kinh doanh Kh…" at bounding box center [266, 93] width 118 height 30
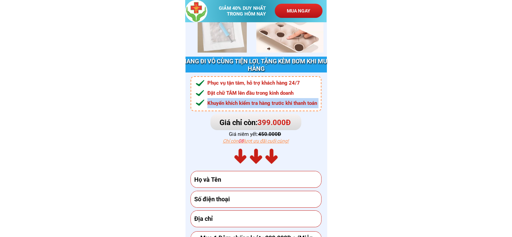
click at [272, 106] on h3 "Phục vụ tận tâm, hỗ trợ khách hàng 24/7 Đặt chữ TÂM lên đầu trong kinh doanh Kh…" at bounding box center [266, 93] width 118 height 30
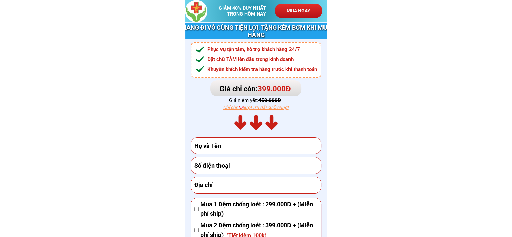
scroll to position [2526, 0]
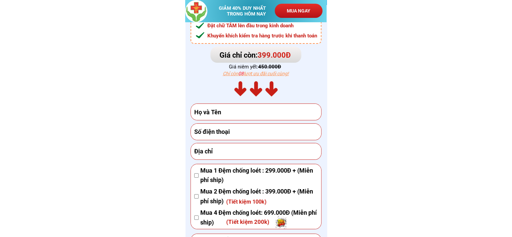
click at [260, 221] on h3 "(Tiết kiệm 200k)" at bounding box center [248, 221] width 44 height 9
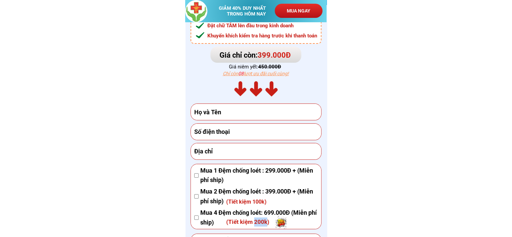
click at [260, 221] on h3 "(Tiết kiệm 200k)" at bounding box center [248, 221] width 44 height 9
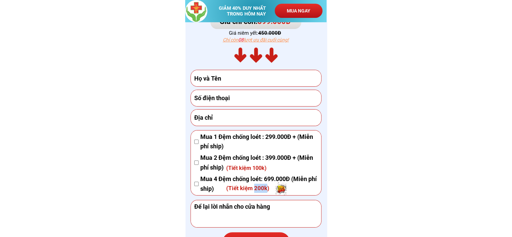
click at [267, 190] on h3 "(Tiết kiệm 200k)" at bounding box center [248, 187] width 44 height 9
click at [271, 189] on span "Mua 4 Đệm chống loét: 699.000Đ (Miễn phí ship)" at bounding box center [258, 184] width 117 height 20
click at [267, 188] on h3 "(Tiết kiệm 200k)" at bounding box center [248, 187] width 44 height 9
click at [202, 177] on span "Mua 4 Đệm chống loét: 699.000Đ (Miễn phí ship)" at bounding box center [258, 184] width 117 height 20
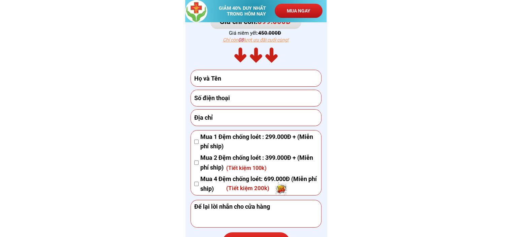
drag, startPoint x: 201, startPoint y: 178, endPoint x: 226, endPoint y: 184, distance: 25.6
click at [226, 184] on div "ĐẶT HÀNG NGAY Mua 1 Đệm chống loét : 299.000Đ + (Miễn phí ship) Mua 2 Đệm chống…" at bounding box center [255, 115] width 141 height 288
drag, startPoint x: 270, startPoint y: 188, endPoint x: 204, endPoint y: 179, distance: 66.2
click at [205, 180] on span "Mua 4 Đệm chống loét: 699.000Đ (Miễn phí ship)" at bounding box center [258, 184] width 117 height 20
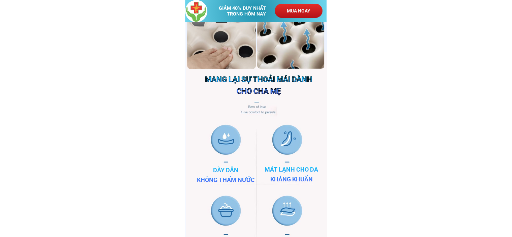
scroll to position [1954, 0]
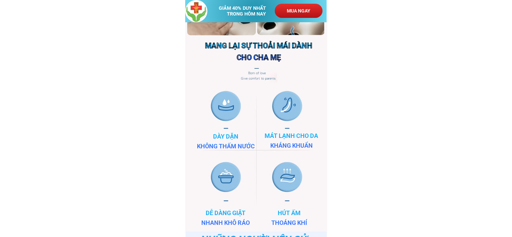
click at [225, 136] on h3 "Dày dặn không thấm nước" at bounding box center [226, 142] width 118 height 20
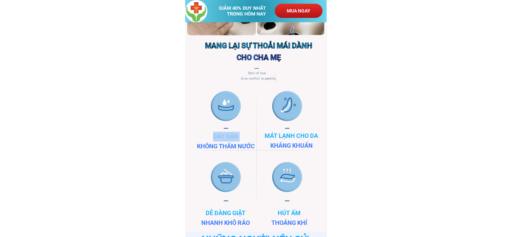
click at [225, 136] on h3 "Dày dặn không thấm nước" at bounding box center [226, 142] width 118 height 20
click at [215, 136] on h3 "Dày dặn không thấm nước" at bounding box center [226, 142] width 118 height 20
click at [212, 135] on h3 "Dày dặn không thấm nước" at bounding box center [226, 142] width 118 height 20
click at [213, 135] on h3 "Dày dặn không thấm nước" at bounding box center [226, 142] width 118 height 20
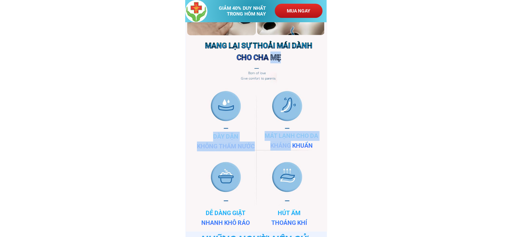
drag, startPoint x: 213, startPoint y: 135, endPoint x: 253, endPoint y: 144, distance: 40.7
click at [253, 144] on div "Hút ẩm và thoáng khí Giữ sạch sẽ cả ngày Mang lại sự thoải mái dành cho cha mẹ …" at bounding box center [259, 98] width 184 height 265
click at [253, 144] on h3 "Mát lạnh cho da Kháng khuẩn" at bounding box center [292, 141] width 118 height 20
drag, startPoint x: 253, startPoint y: 146, endPoint x: 232, endPoint y: 141, distance: 21.7
click at [232, 141] on div "Hút ẩm và thoáng khí Giữ sạch sẽ cả ngày Mang lại sự thoải mái dành cho cha mẹ …" at bounding box center [259, 98] width 184 height 265
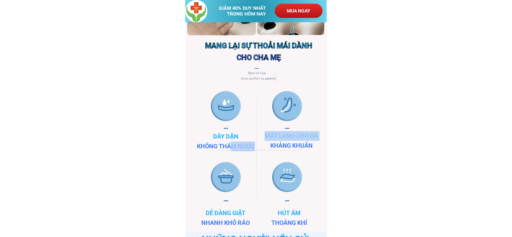
click at [287, 140] on h3 "Mát lạnh cho da Kháng khuẩn" at bounding box center [292, 141] width 118 height 20
click at [267, 134] on h3 "Mát lạnh cho da Kháng khuẩn" at bounding box center [292, 141] width 118 height 20
drag, startPoint x: 267, startPoint y: 134, endPoint x: 291, endPoint y: 140, distance: 25.4
click at [291, 140] on h3 "Mát lạnh cho da Kháng khuẩn" at bounding box center [292, 141] width 118 height 20
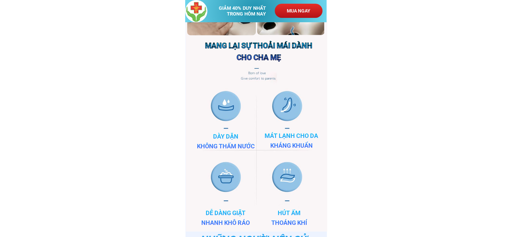
drag, startPoint x: 316, startPoint y: 143, endPoint x: 266, endPoint y: 132, distance: 51.4
click at [266, 132] on h3 "Mát lạnh cho da Kháng khuẩn" at bounding box center [292, 141] width 118 height 20
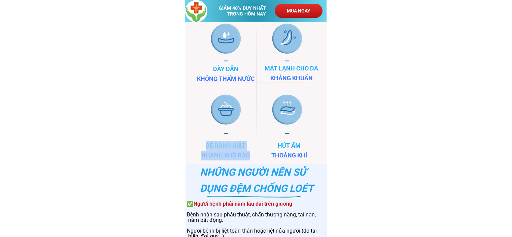
drag, startPoint x: 205, startPoint y: 144, endPoint x: 246, endPoint y: 149, distance: 41.4
click at [246, 149] on div "Hút ẩm và thoáng khí Giữ sạch sẽ cả ngày Mang lại sự thoải mái dành cho cha mẹ …" at bounding box center [259, 31] width 184 height 265
click at [286, 146] on h3 "hút ấm thoáng khí" at bounding box center [289, 151] width 118 height 20
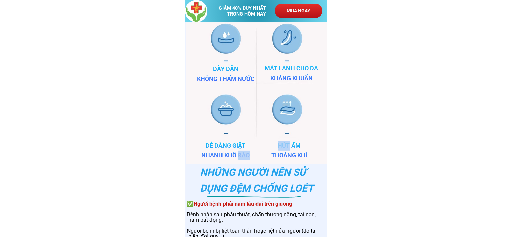
click at [286, 146] on h3 "hút ấm thoáng khí" at bounding box center [289, 151] width 118 height 20
click at [282, 144] on h3 "hút ấm thoáng khí" at bounding box center [289, 151] width 118 height 20
drag, startPoint x: 279, startPoint y: 144, endPoint x: 308, endPoint y: 157, distance: 32.5
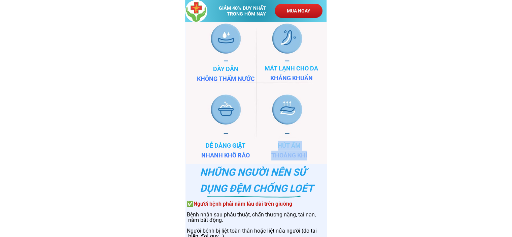
click at [308, 157] on h3 "hút ấm thoáng khí" at bounding box center [289, 151] width 118 height 20
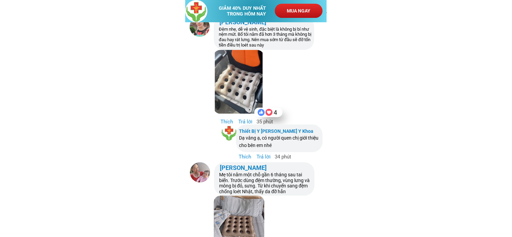
scroll to position [2761, 0]
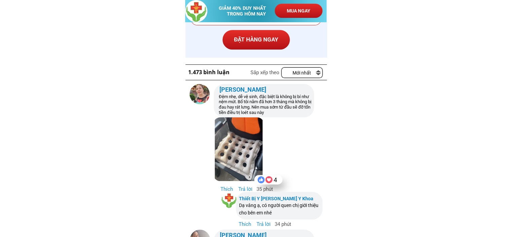
click at [317, 74] on div "Up_And_Down-RAD" at bounding box center [318, 72] width 5 height 5
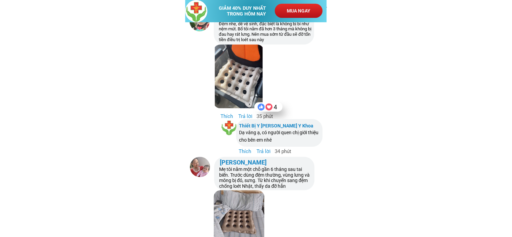
scroll to position [2733, 0]
